Goal: Transaction & Acquisition: Purchase product/service

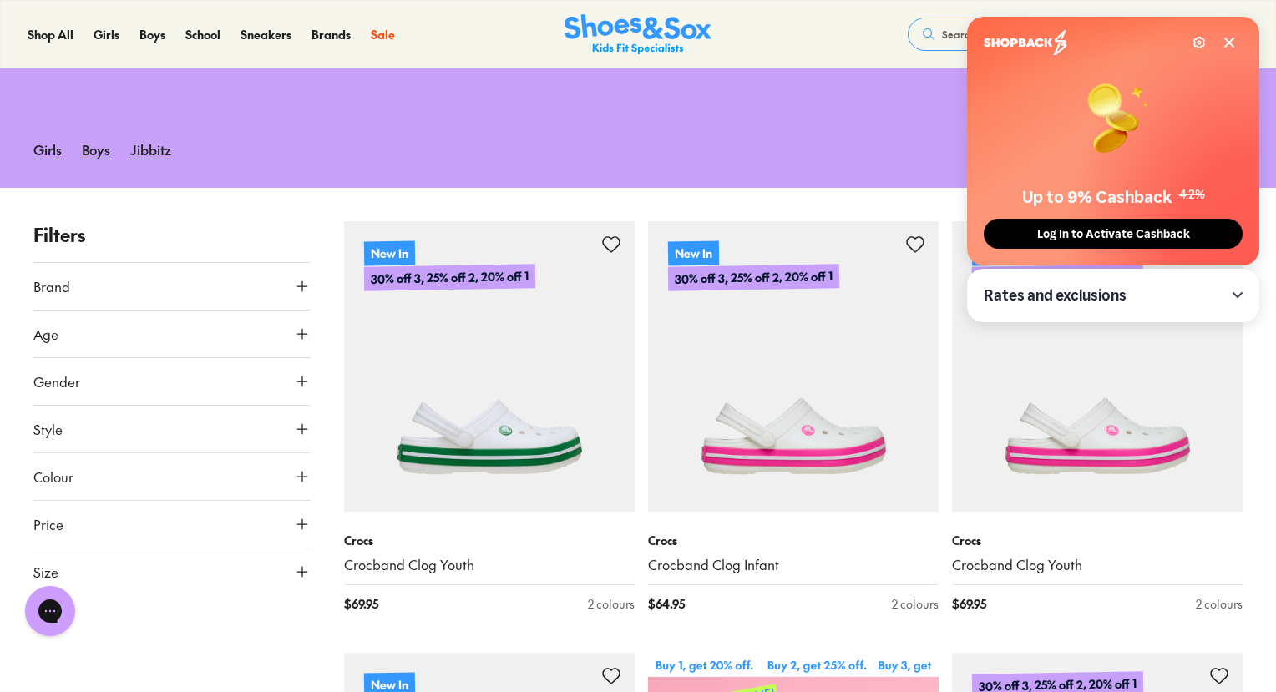
scroll to position [174, 0]
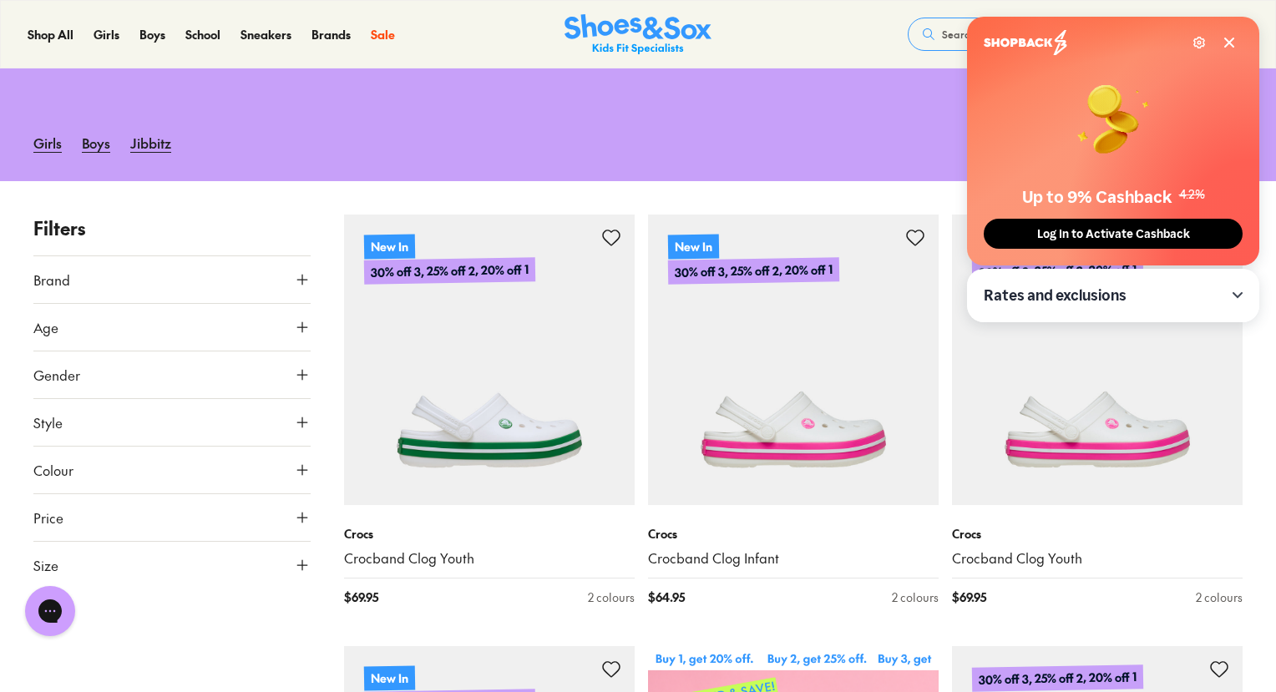
click at [1228, 45] on icon at bounding box center [1229, 42] width 13 height 13
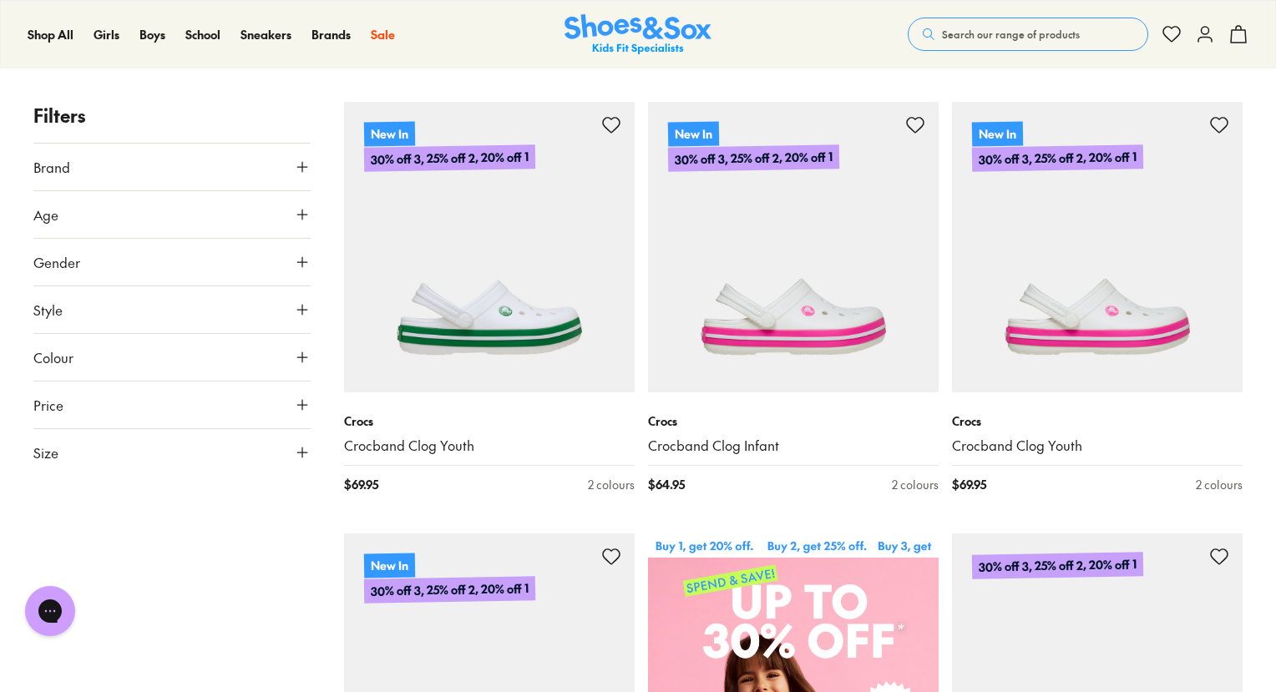
scroll to position [294, 0]
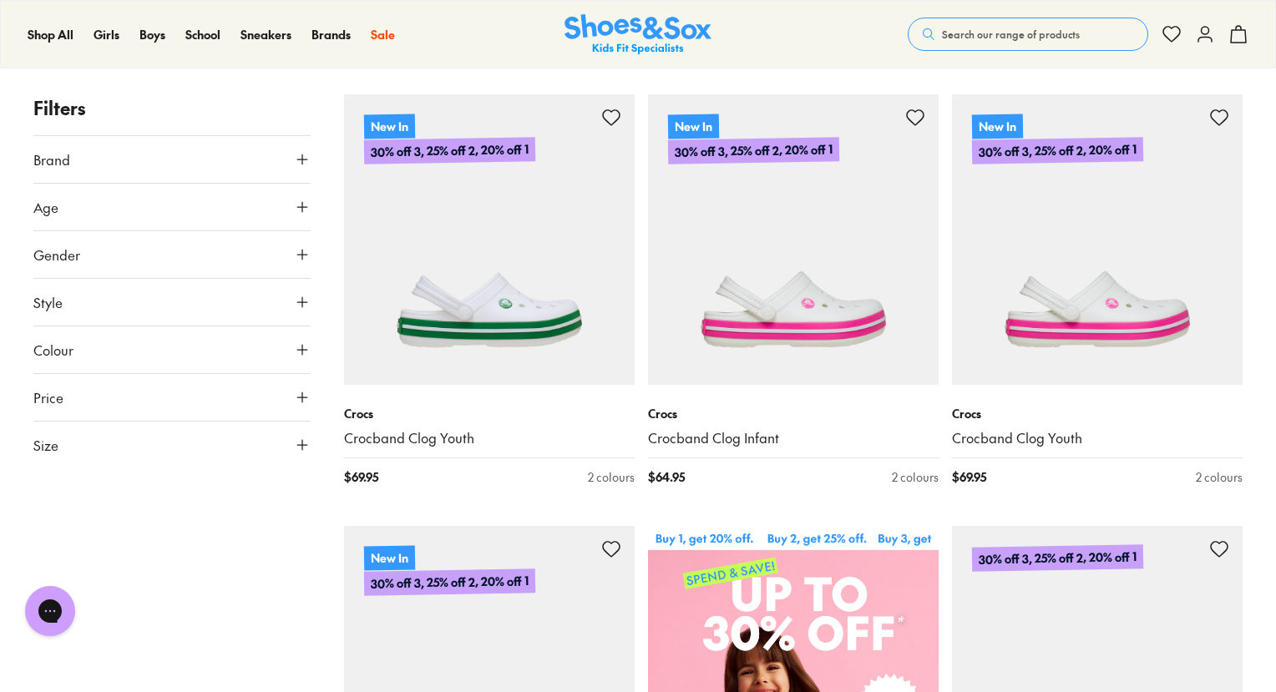
click at [299, 442] on use at bounding box center [302, 445] width 10 height 10
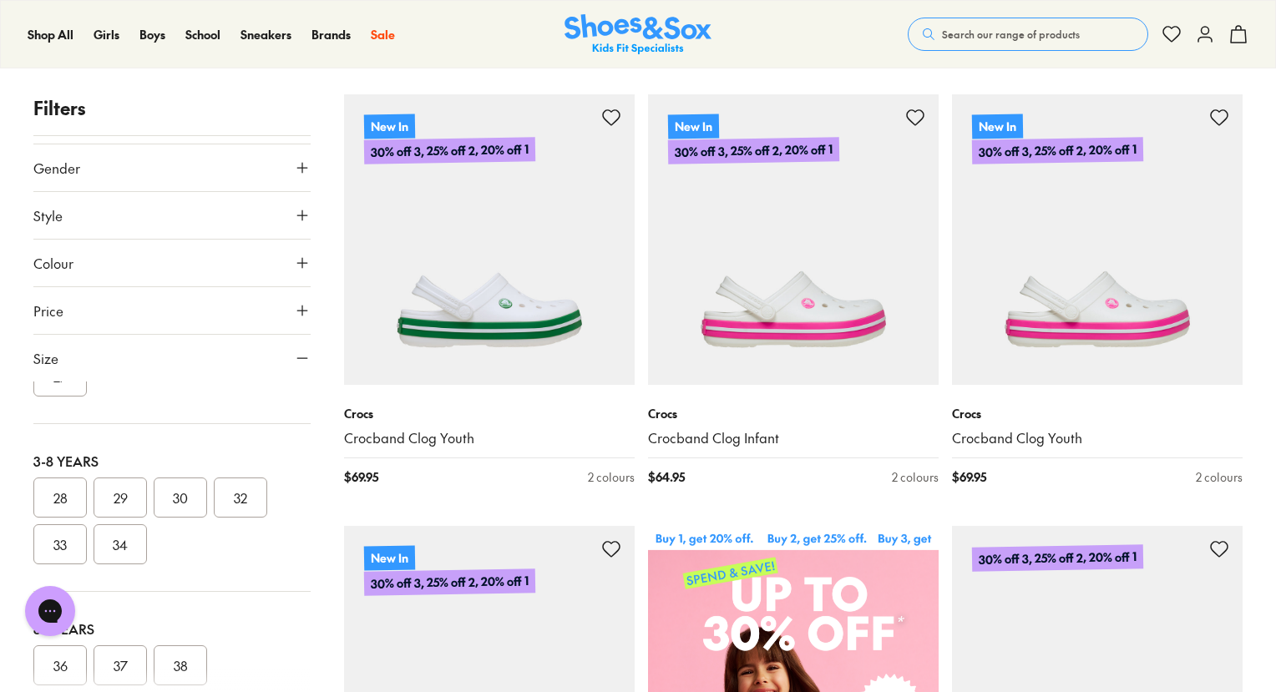
scroll to position [292, 0]
click at [55, 492] on button "28" at bounding box center [59, 496] width 53 height 40
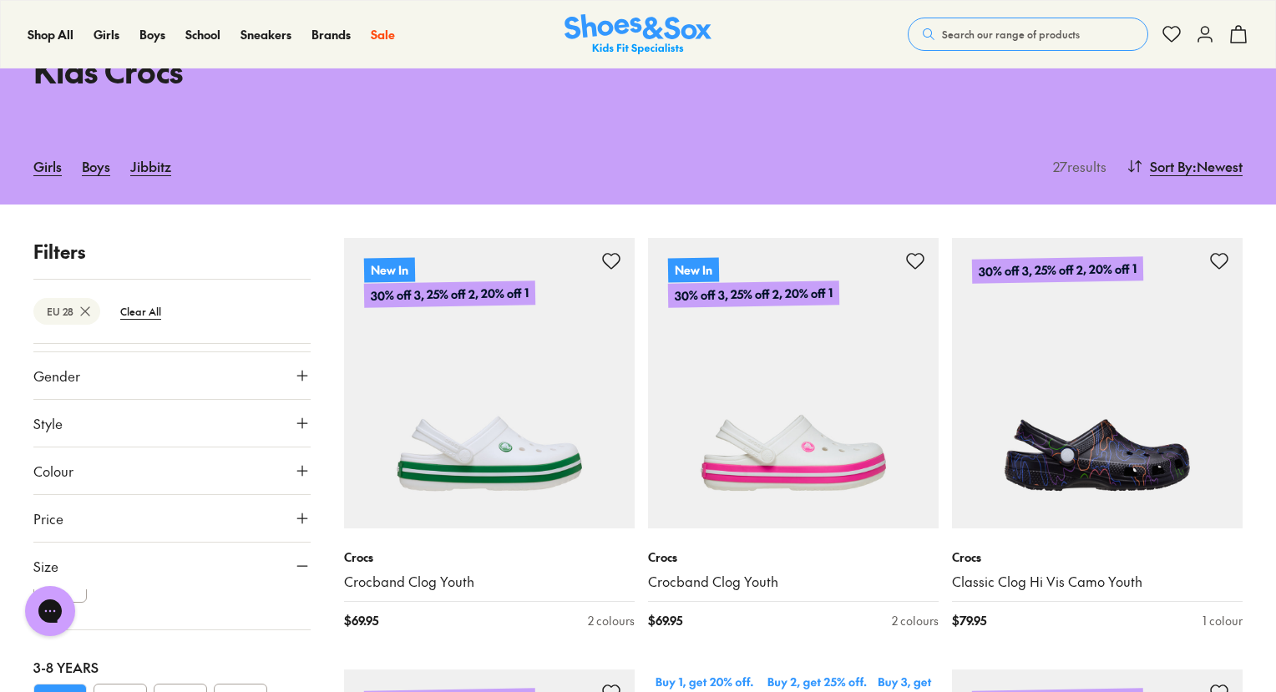
scroll to position [149, 0]
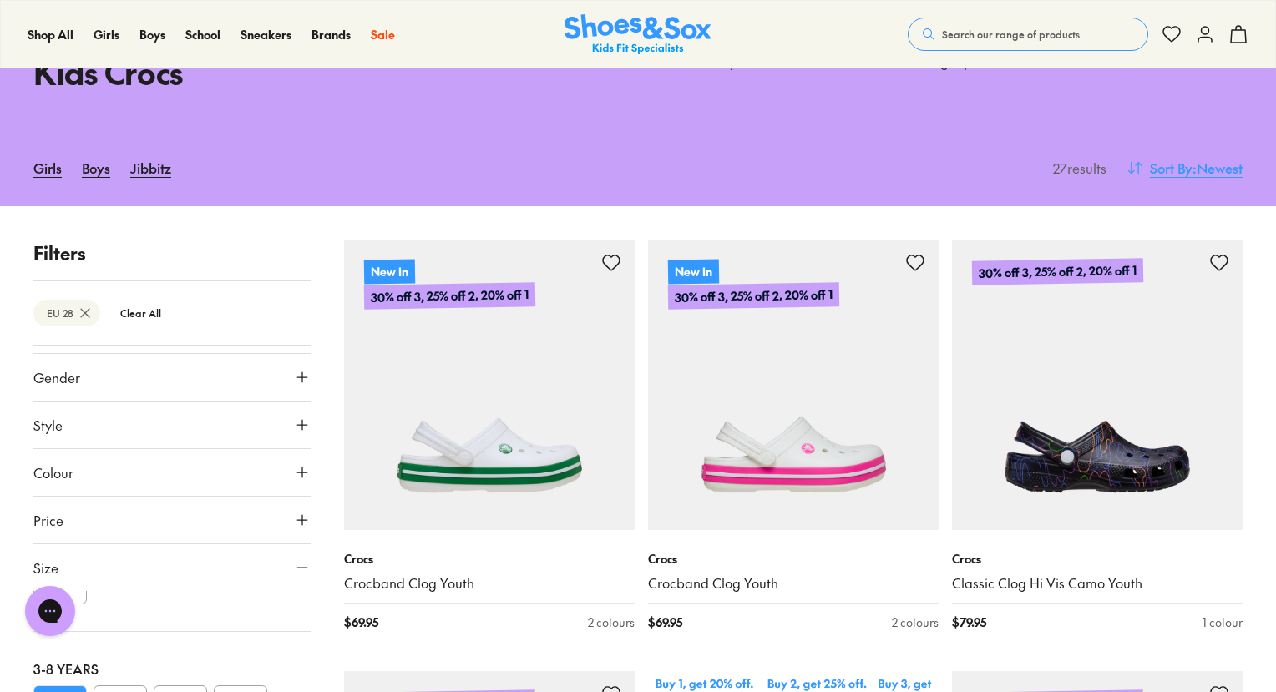
click at [1181, 164] on span "Sort By" at bounding box center [1171, 168] width 43 height 20
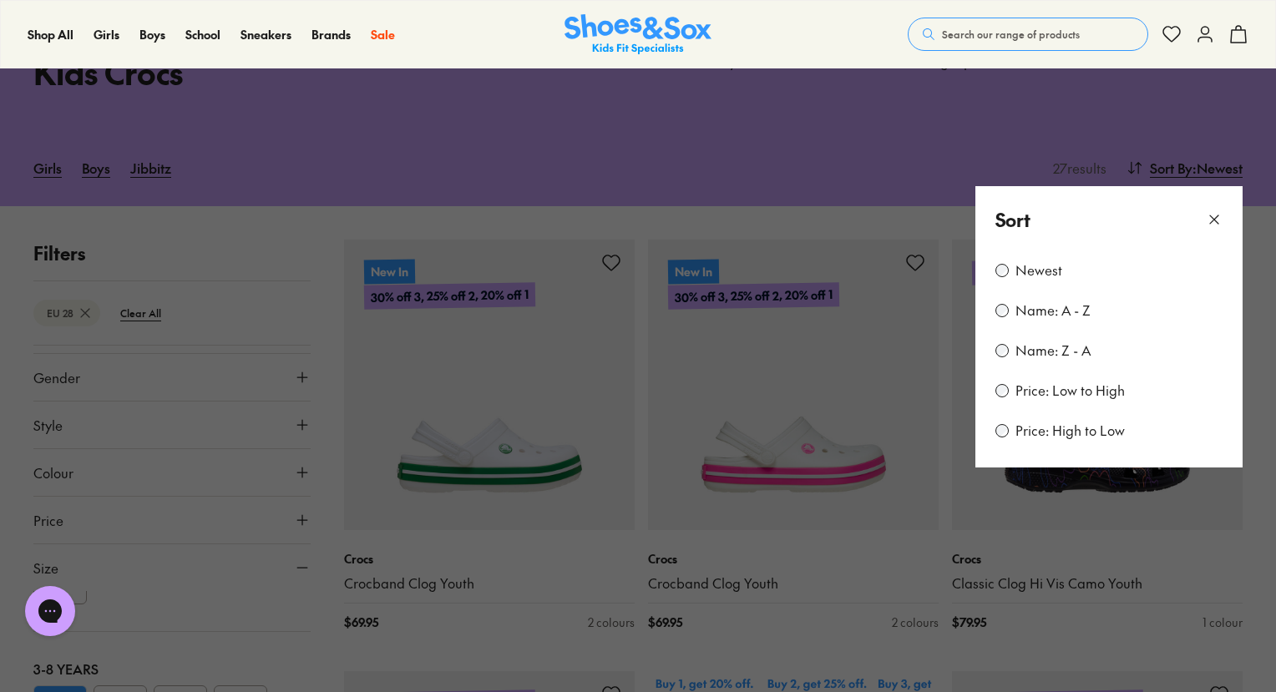
click at [1062, 395] on label "Price: Low to High" at bounding box center [1069, 391] width 109 height 18
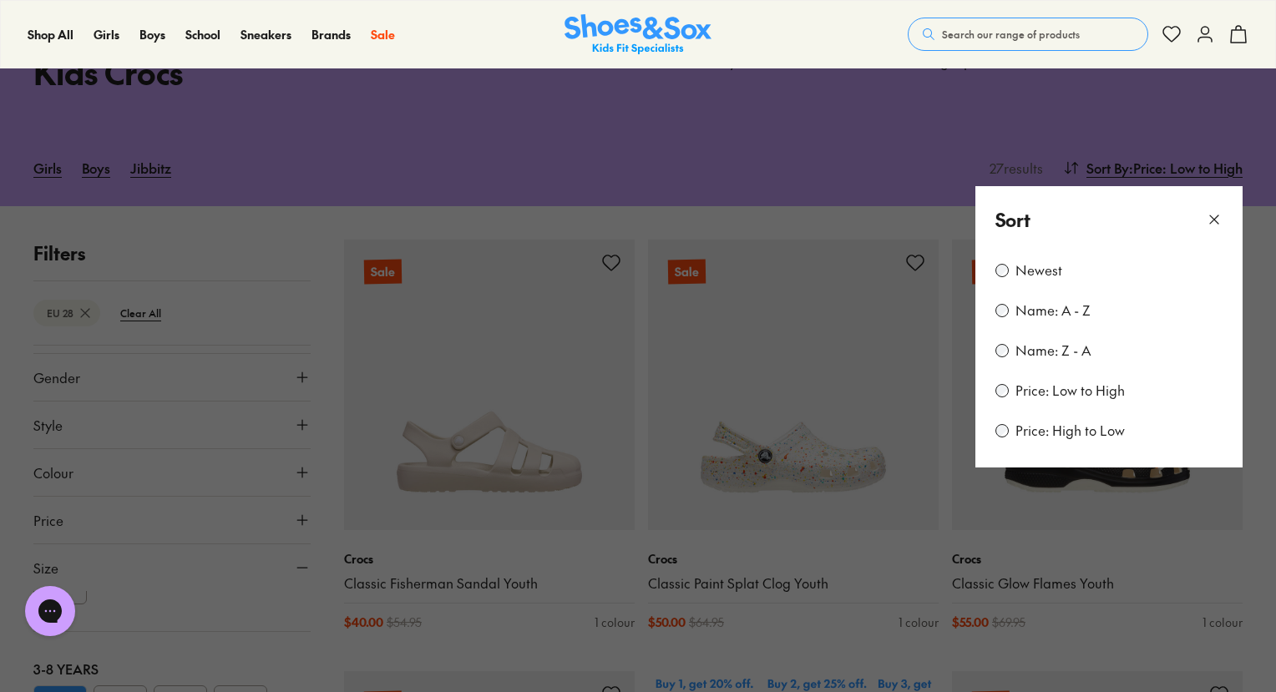
click at [1217, 223] on icon at bounding box center [1214, 219] width 17 height 17
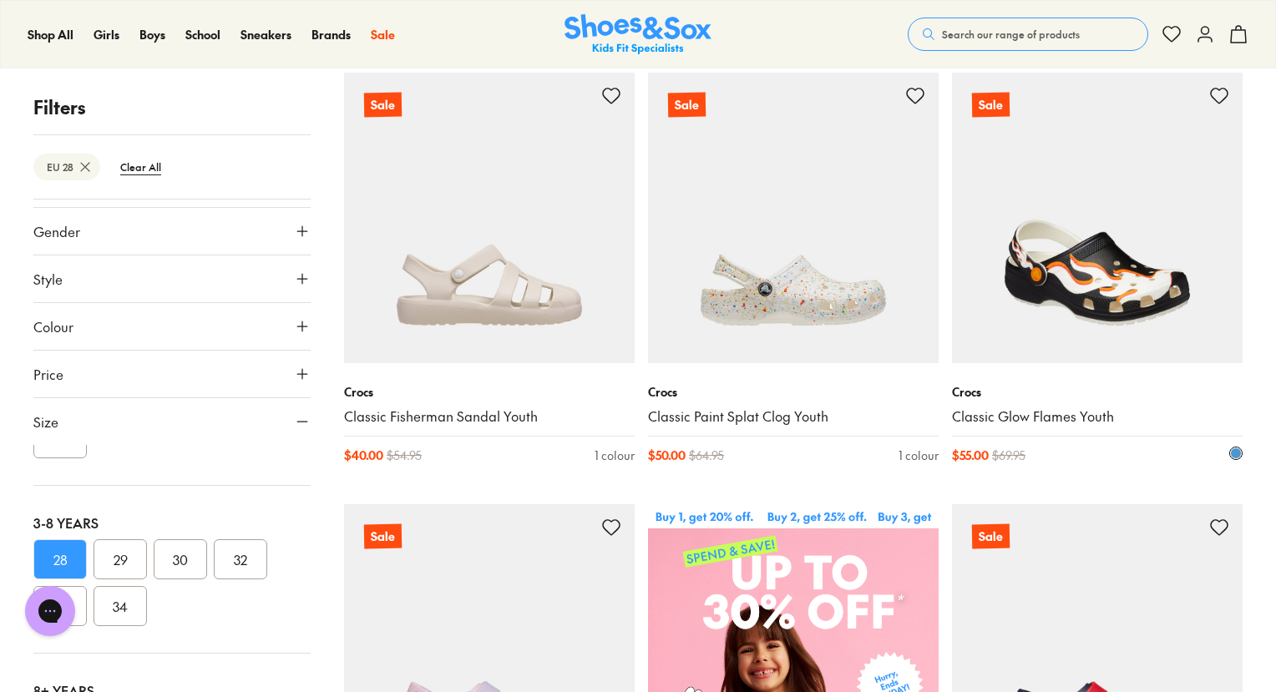
scroll to position [321, 0]
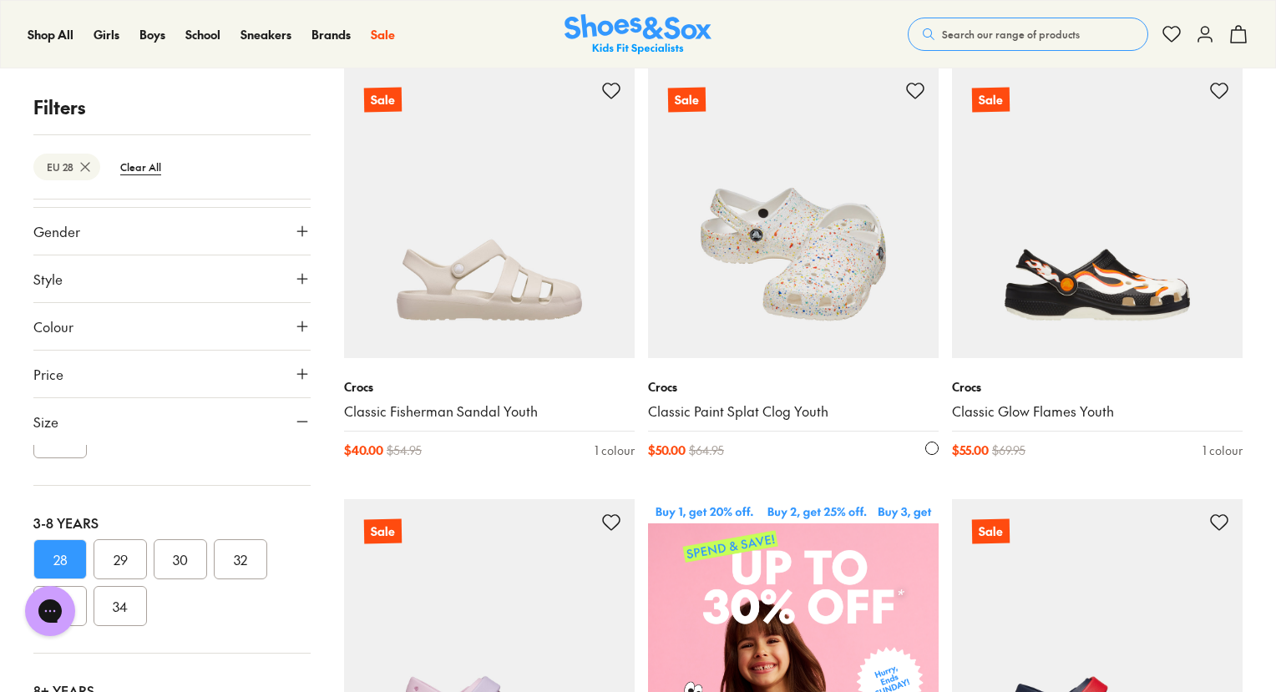
click at [815, 291] on img at bounding box center [793, 213] width 291 height 291
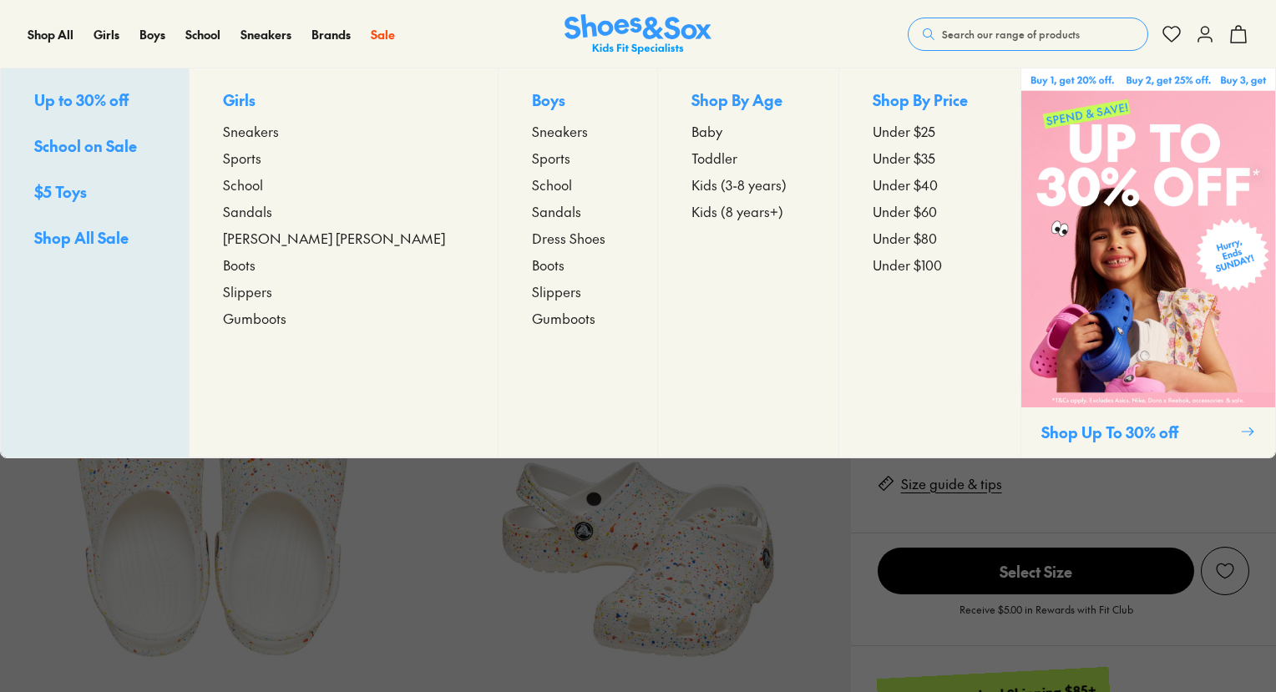
scroll to position [240, 0]
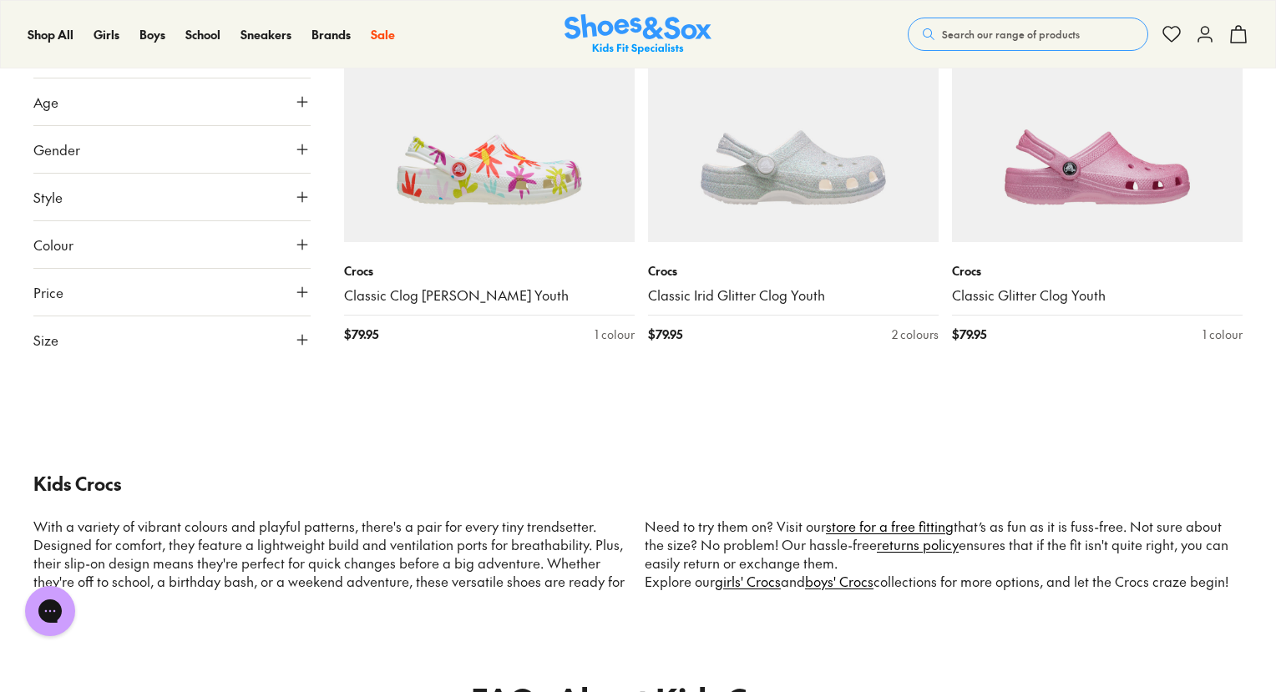
scroll to position [3911, 0]
